Goal: Transaction & Acquisition: Purchase product/service

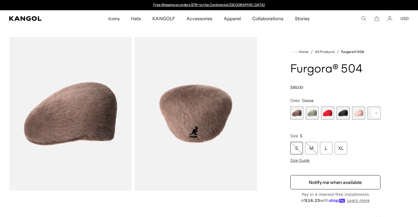
click at [375, 115] on rect at bounding box center [376, 113] width 9 height 9
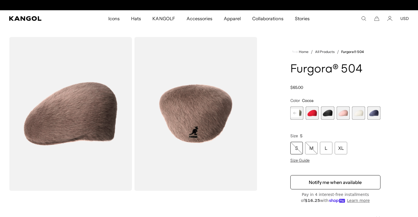
scroll to position [0, 117]
click at [330, 110] on span "4 of 7" at bounding box center [327, 112] width 13 height 13
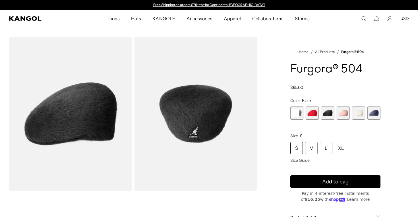
click at [375, 114] on span "7 of 7" at bounding box center [374, 112] width 13 height 13
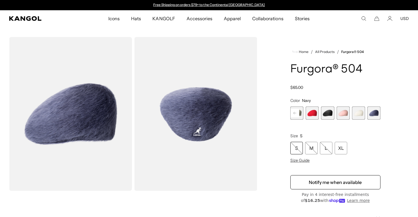
click at [328, 111] on span "4 of 7" at bounding box center [327, 112] width 13 height 13
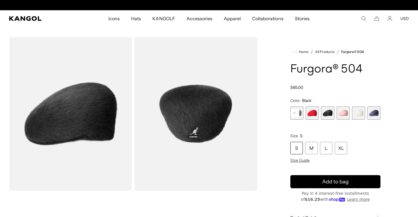
scroll to position [0, 117]
click at [360, 111] on span "6 of 7" at bounding box center [358, 112] width 13 height 13
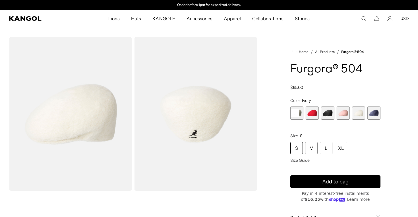
click at [373, 112] on span "7 of 7" at bounding box center [374, 112] width 13 height 13
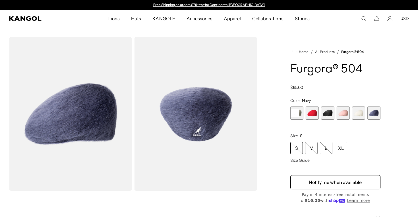
click at [323, 112] on span "4 of 7" at bounding box center [327, 112] width 13 height 13
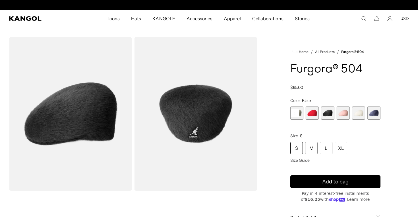
scroll to position [0, 117]
click at [300, 159] on span "Size Guide" at bounding box center [300, 160] width 19 height 5
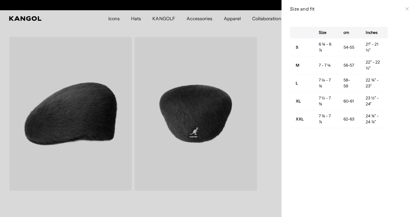
scroll to position [0, 0]
click at [409, 10] on icon at bounding box center [407, 8] width 3 height 3
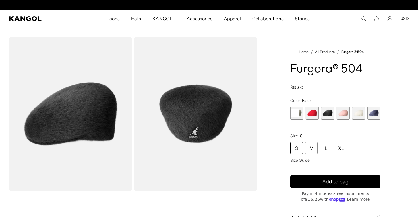
scroll to position [0, 117]
